Goal: Task Accomplishment & Management: Use online tool/utility

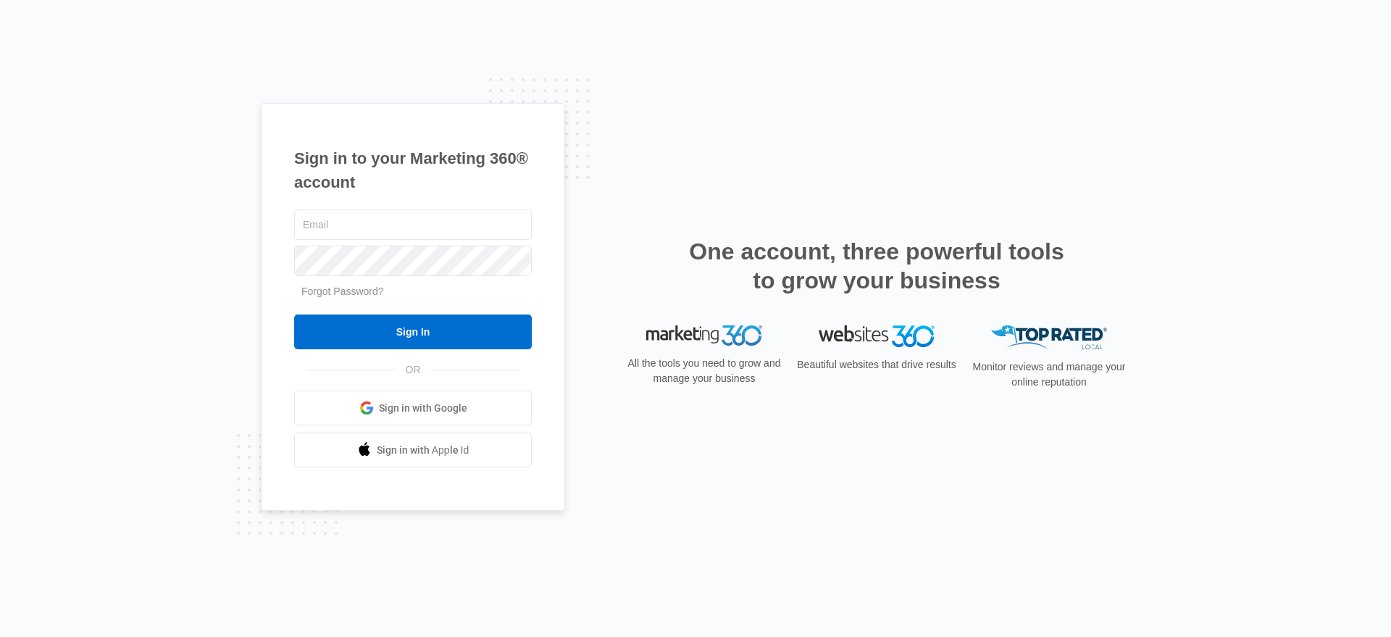
click at [279, 154] on div "Sign in to your Marketing 360® account Forgot Password? Sign In OR Sign in with…" at bounding box center [413, 307] width 304 height 409
click at [364, 217] on input "text" at bounding box center [413, 224] width 238 height 30
type input "[EMAIL_ADDRESS][PERSON_NAME][DOMAIN_NAME]"
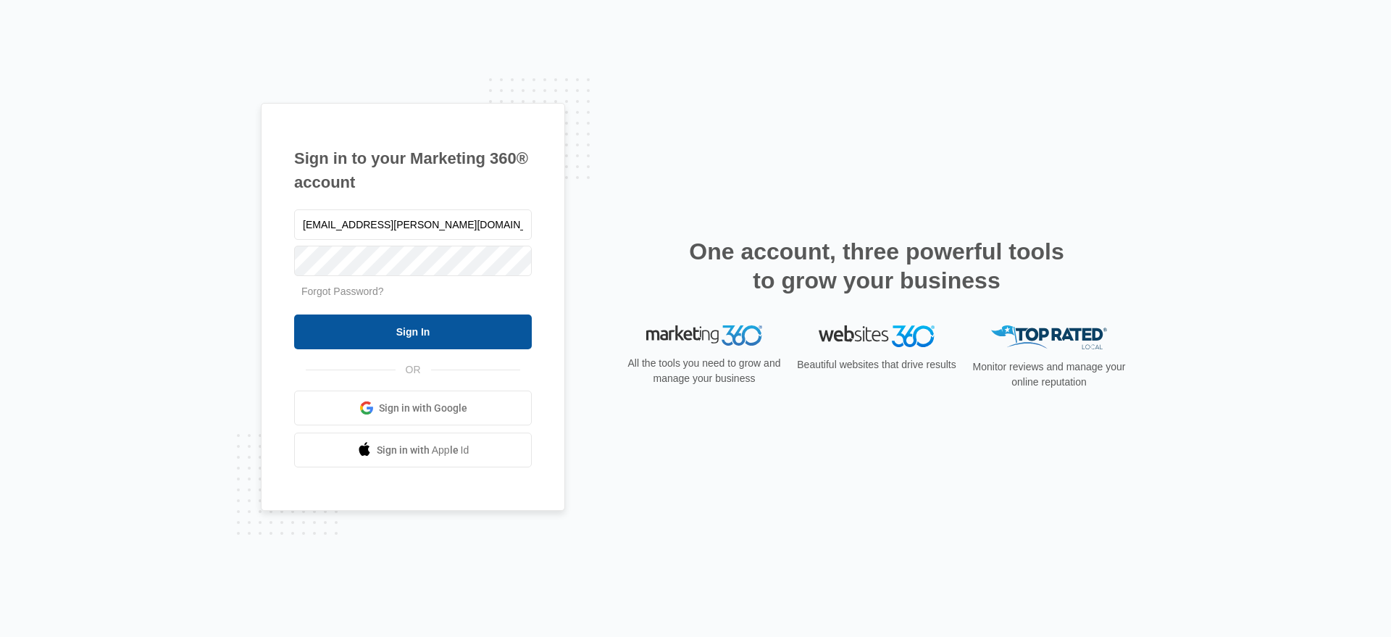
click at [386, 323] on input "Sign In" at bounding box center [413, 331] width 238 height 35
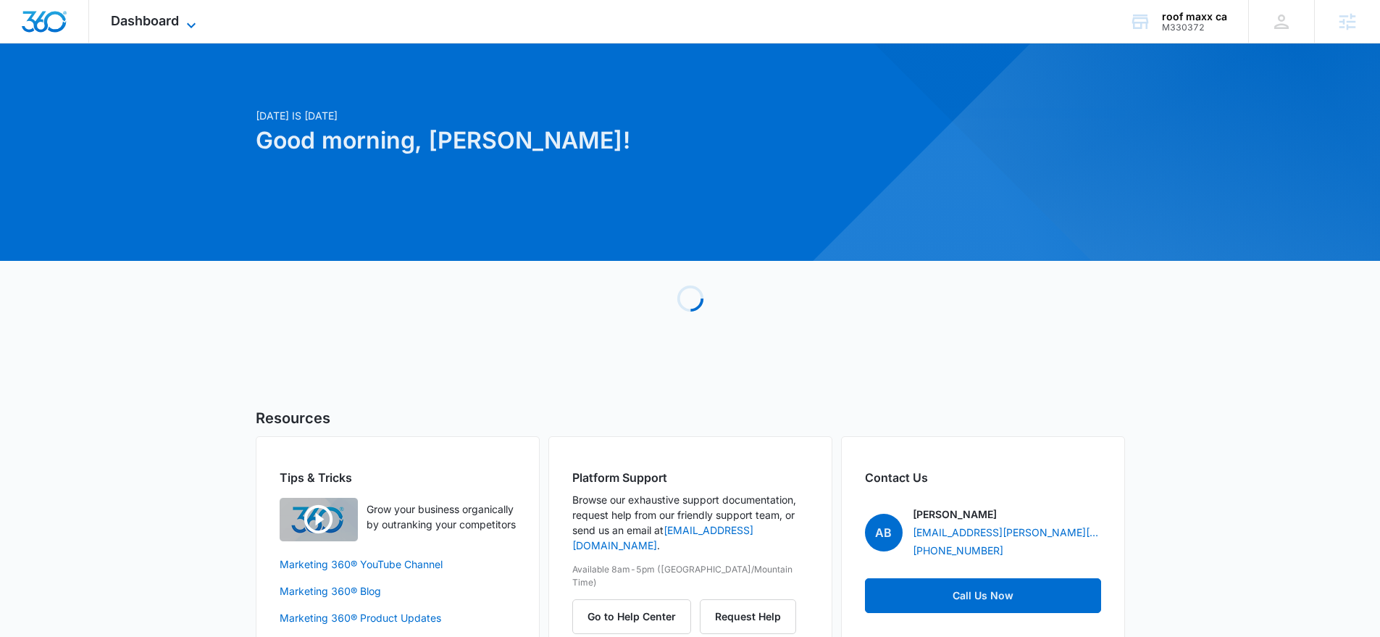
click at [116, 21] on span "Dashboard" at bounding box center [145, 20] width 68 height 15
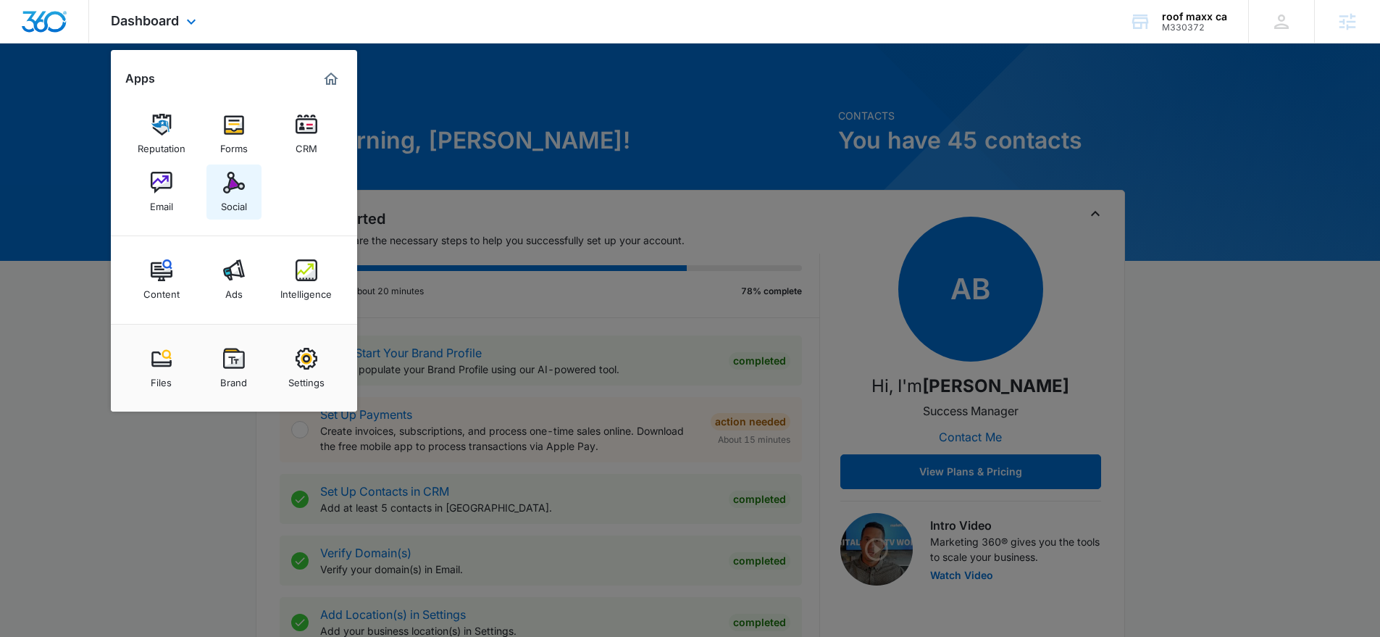
click at [228, 186] on img at bounding box center [234, 183] width 22 height 22
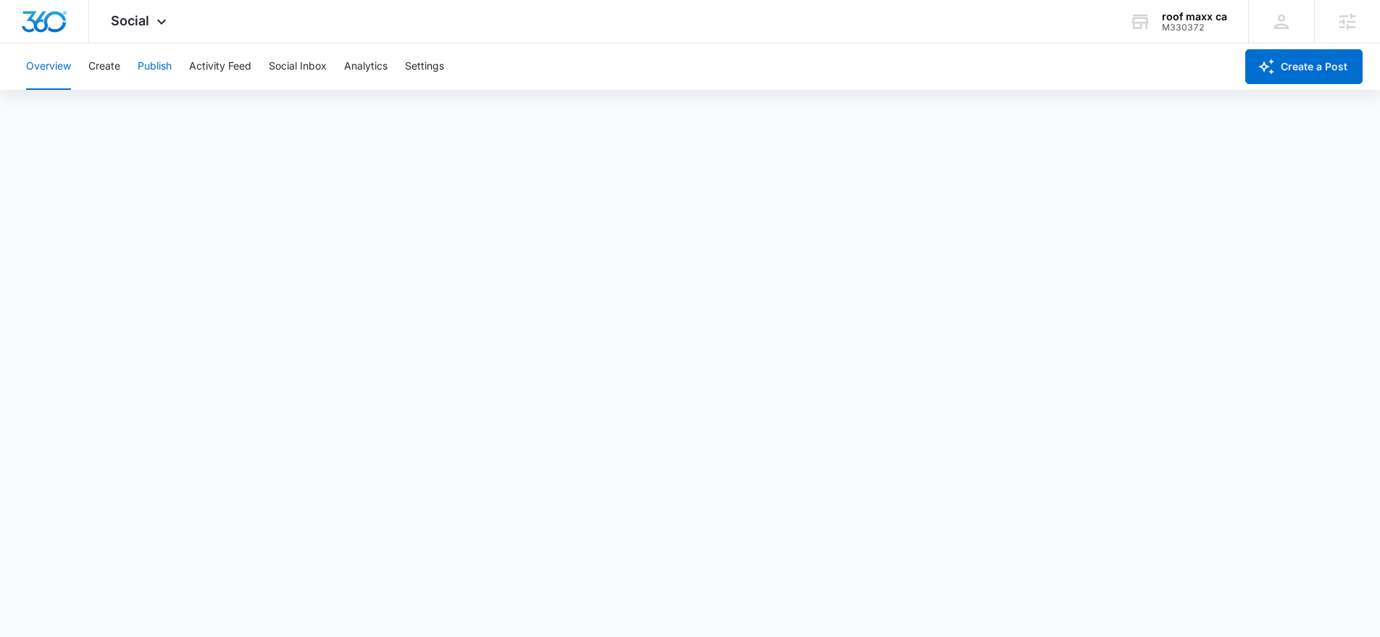
click at [147, 70] on button "Publish" at bounding box center [155, 66] width 34 height 46
click at [114, 67] on button "Create" at bounding box center [104, 66] width 32 height 46
